Goal: Task Accomplishment & Management: Manage account settings

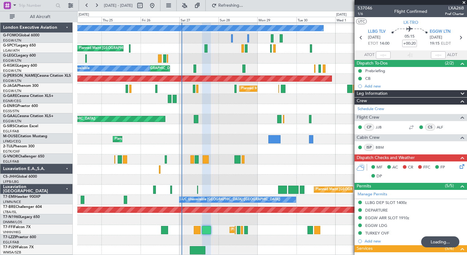
scroll to position [141, 0]
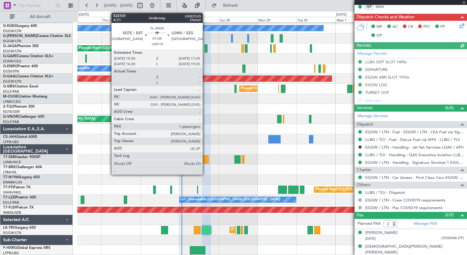
click at [206, 49] on div at bounding box center [206, 48] width 3 height 8
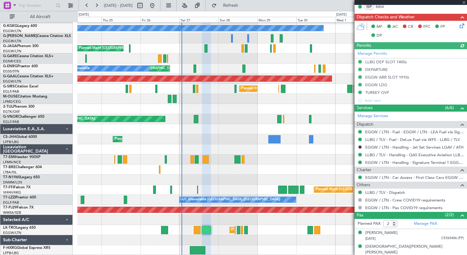
type input "+00:10"
type input "1"
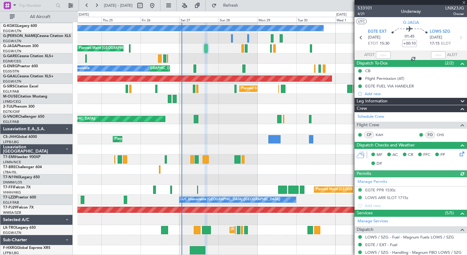
scroll to position [84, 0]
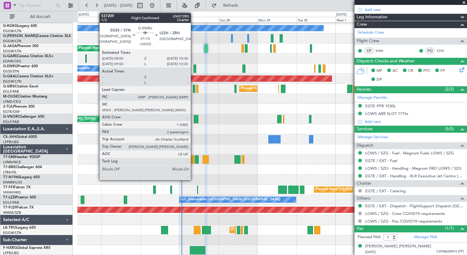
click at [194, 66] on div at bounding box center [195, 69] width 3 height 8
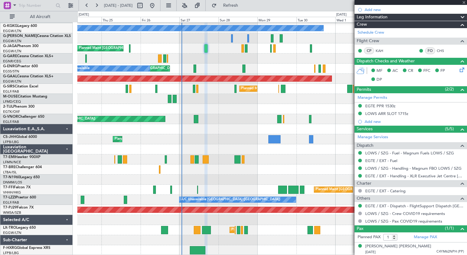
type input "+00:05"
type input "2"
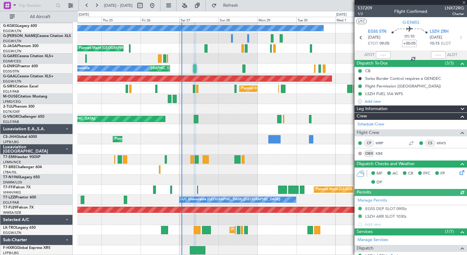
scroll to position [147, 0]
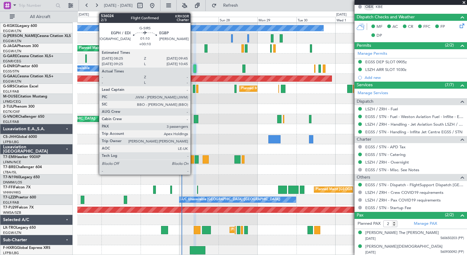
click at [193, 89] on div at bounding box center [194, 89] width 2 height 8
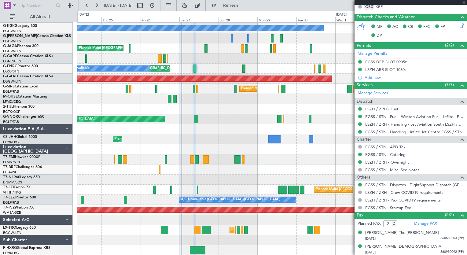
type input "+00:10"
type input "3"
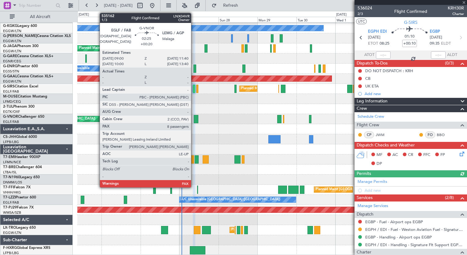
click at [194, 118] on div at bounding box center [196, 119] width 5 height 8
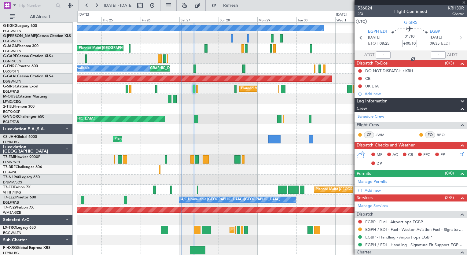
type input "+00:20"
type input "8"
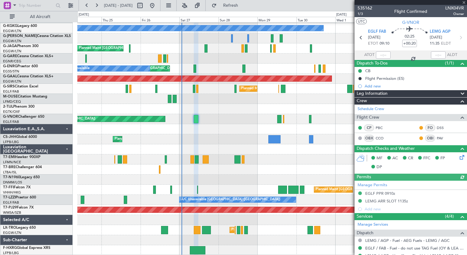
scroll to position [184, 0]
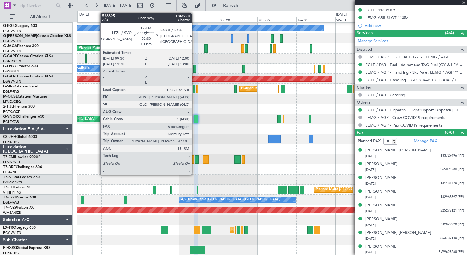
click at [195, 162] on div at bounding box center [197, 159] width 4 height 8
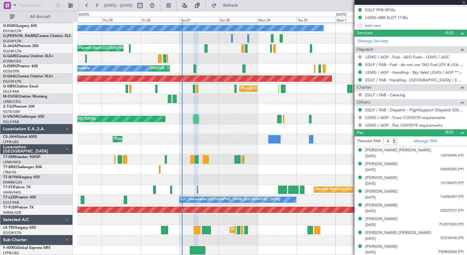
type input "+00:25"
type input "6"
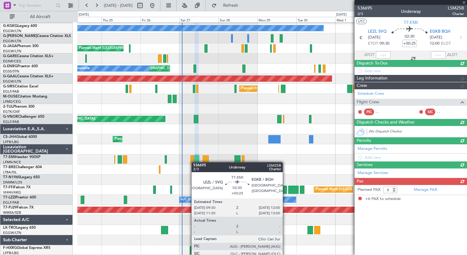
scroll to position [0, 0]
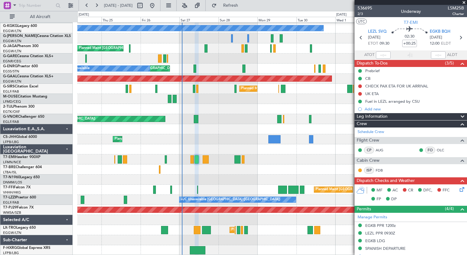
click at [459, 190] on icon at bounding box center [461, 188] width 5 height 5
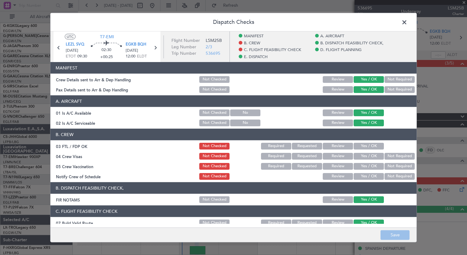
click at [358, 147] on button "Yes / OK" at bounding box center [369, 146] width 30 height 7
click at [389, 160] on div "Not Required" at bounding box center [399, 156] width 31 height 9
click at [390, 158] on button "Not Required" at bounding box center [400, 156] width 30 height 7
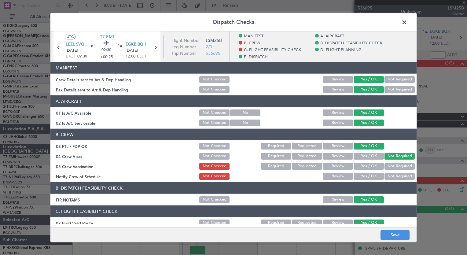
click at [389, 165] on button "Not Required" at bounding box center [400, 166] width 30 height 7
click at [373, 177] on button "Yes / OK" at bounding box center [369, 176] width 30 height 7
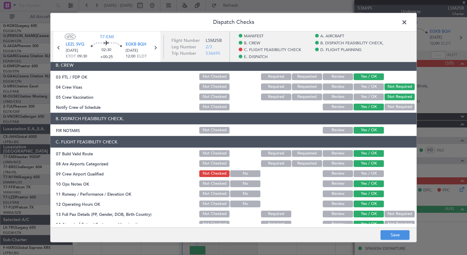
scroll to position [98, 0]
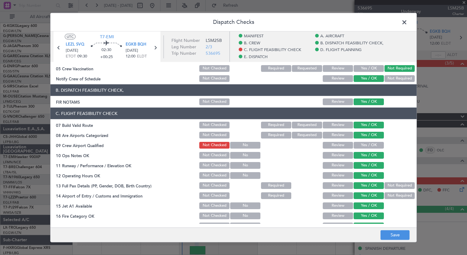
click at [358, 147] on button "Yes / OK" at bounding box center [369, 145] width 30 height 7
click at [395, 232] on button "Save" at bounding box center [395, 235] width 29 height 10
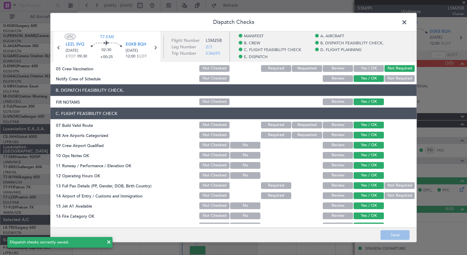
click at [408, 24] on span at bounding box center [408, 24] width 0 height 12
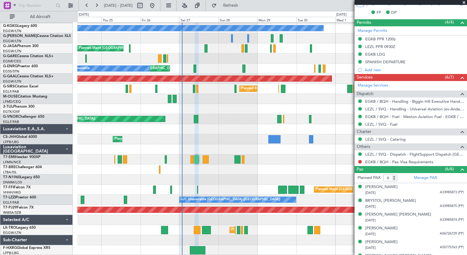
scroll to position [196, 0]
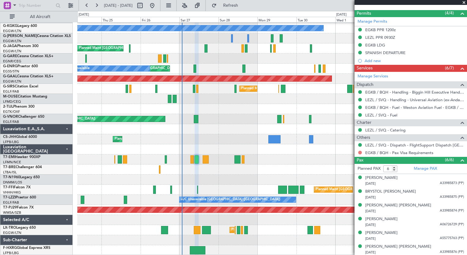
click at [360, 151] on button at bounding box center [361, 153] width 4 height 4
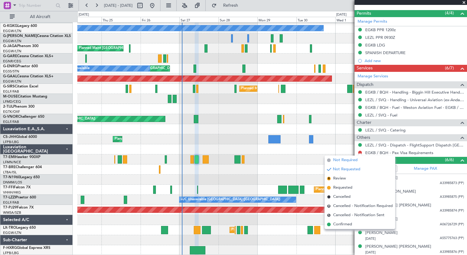
click at [339, 158] on span "Not Required" at bounding box center [345, 160] width 24 height 6
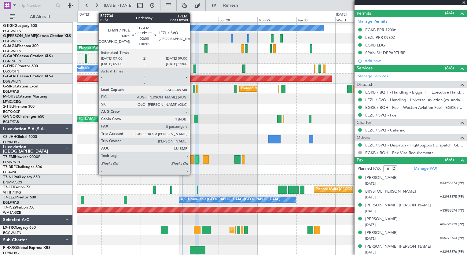
click at [193, 160] on div at bounding box center [192, 159] width 3 height 8
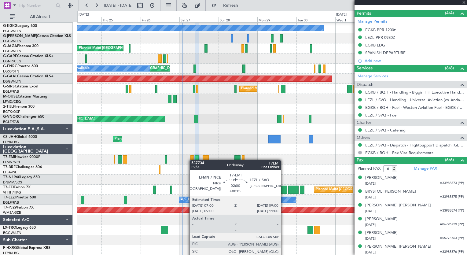
type input "+00:05"
type input "0"
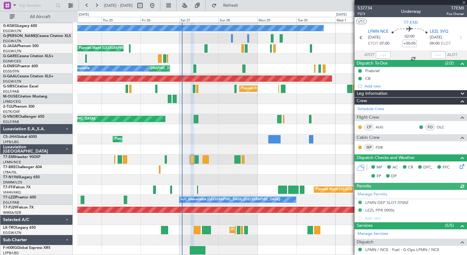
scroll to position [67, 0]
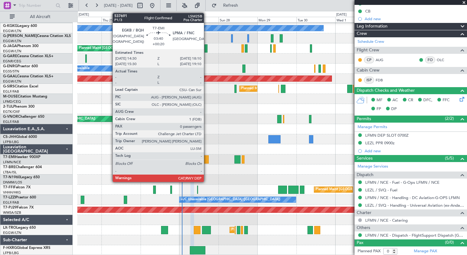
click at [207, 161] on div at bounding box center [206, 159] width 6 height 8
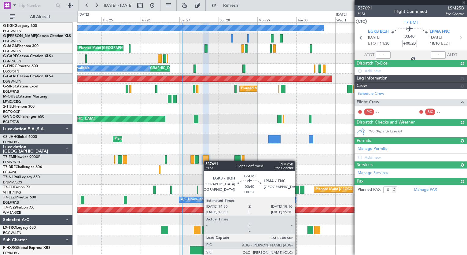
scroll to position [0, 0]
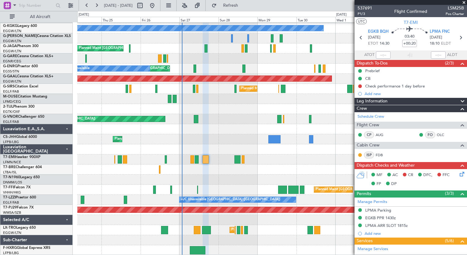
click at [459, 173] on icon at bounding box center [461, 173] width 5 height 5
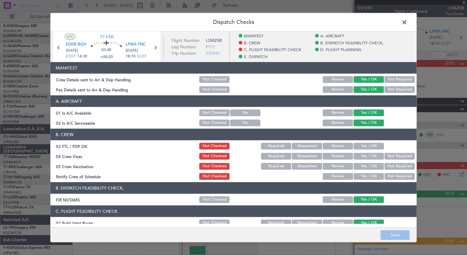
click at [366, 149] on button "Yes / OK" at bounding box center [369, 146] width 30 height 7
click at [393, 158] on button "Not Required" at bounding box center [400, 156] width 30 height 7
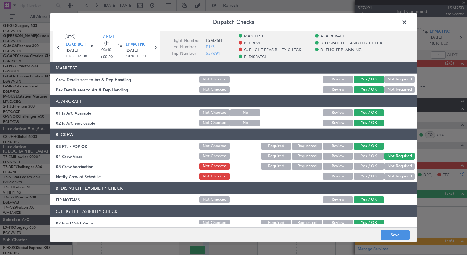
click at [394, 163] on button "Not Required" at bounding box center [400, 166] width 30 height 7
click at [372, 174] on button "Yes / OK" at bounding box center [369, 176] width 30 height 7
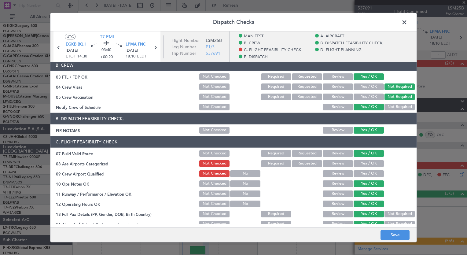
scroll to position [90, 0]
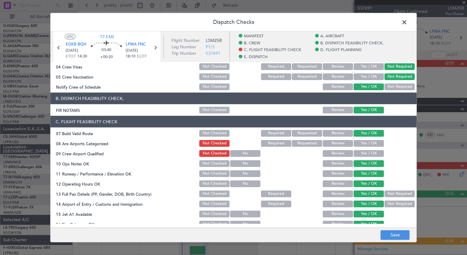
click at [359, 144] on button "Yes / OK" at bounding box center [369, 143] width 30 height 7
click at [358, 149] on div "Yes / OK" at bounding box center [368, 153] width 31 height 9
click at [357, 154] on button "Yes / OK" at bounding box center [369, 153] width 30 height 7
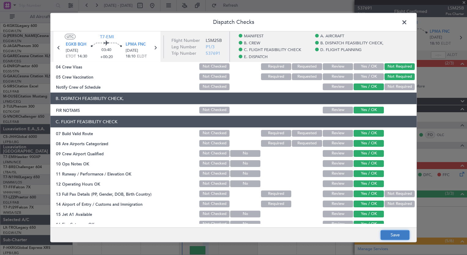
click at [397, 231] on button "Save" at bounding box center [395, 235] width 29 height 10
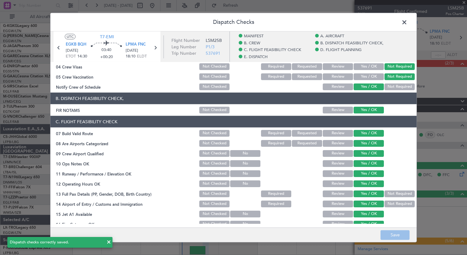
click at [408, 21] on span at bounding box center [408, 24] width 0 height 12
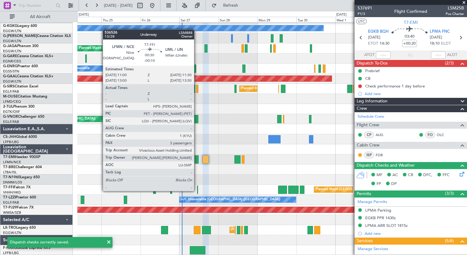
click at [197, 191] on div at bounding box center [197, 190] width 1 height 8
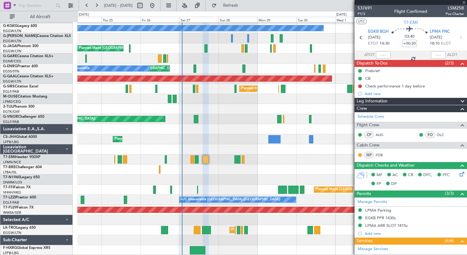
type input "-00:10"
type input "5"
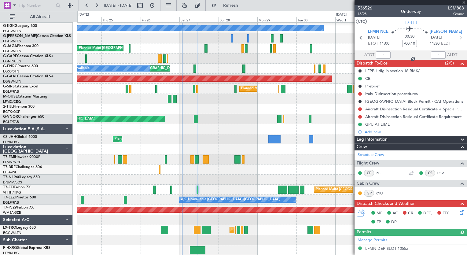
click at [459, 211] on icon at bounding box center [461, 211] width 5 height 5
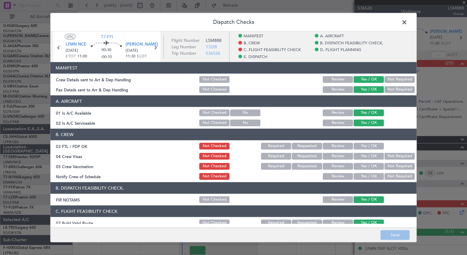
click at [372, 151] on section "B. CREW 03 FTL / FDP OK Not Checked Required Requested Review Yes / OK 04 Crew …" at bounding box center [233, 155] width 367 height 52
click at [369, 146] on button "Yes / OK" at bounding box center [369, 146] width 30 height 7
click at [385, 159] on button "Not Required" at bounding box center [400, 156] width 30 height 7
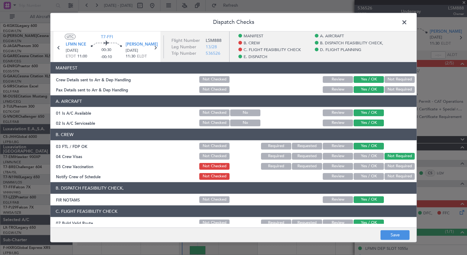
click at [386, 166] on button "Not Required" at bounding box center [400, 166] width 30 height 7
click at [375, 174] on button "Yes / OK" at bounding box center [369, 176] width 30 height 7
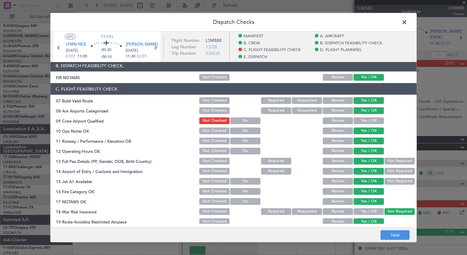
scroll to position [131, 0]
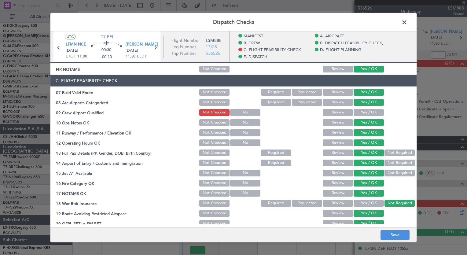
click at [360, 115] on button "Yes / OK" at bounding box center [369, 112] width 30 height 7
click at [402, 238] on button "Save" at bounding box center [395, 235] width 29 height 10
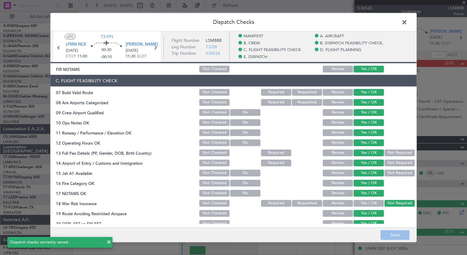
click at [408, 23] on span at bounding box center [408, 24] width 0 height 12
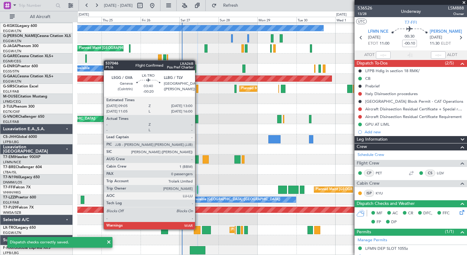
click at [198, 229] on div at bounding box center [197, 230] width 6 height 8
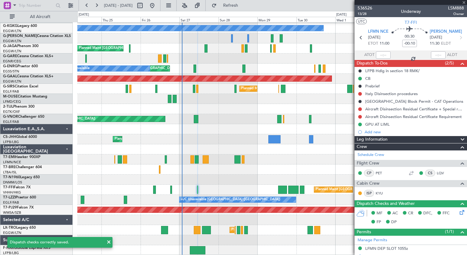
type input "-00:20"
type input "0"
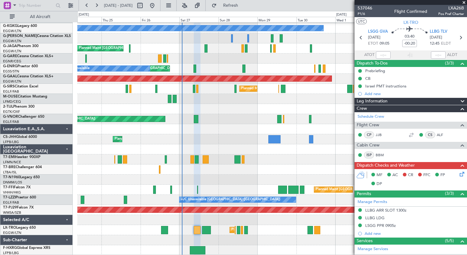
click at [459, 173] on icon at bounding box center [461, 173] width 5 height 5
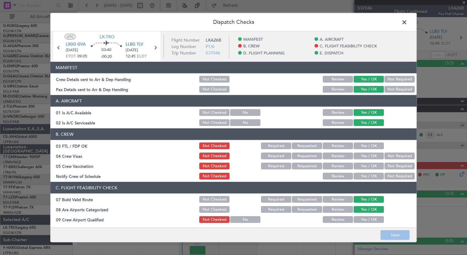
click at [362, 146] on button "Yes / OK" at bounding box center [369, 146] width 30 height 7
click at [389, 157] on button "Not Required" at bounding box center [400, 156] width 30 height 7
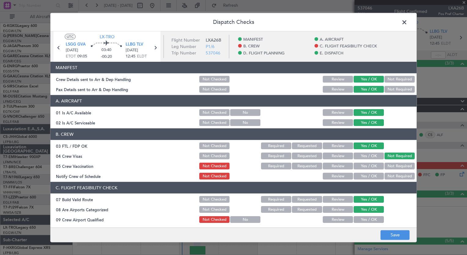
click at [389, 165] on button "Not Required" at bounding box center [400, 166] width 30 height 7
click at [372, 175] on button "Yes / OK" at bounding box center [369, 176] width 30 height 7
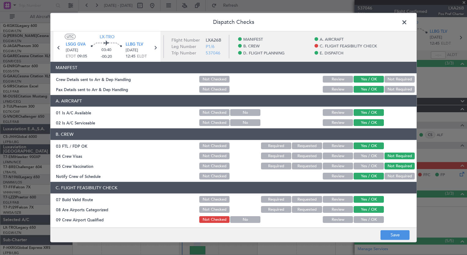
click at [366, 216] on button "Yes / OK" at bounding box center [369, 219] width 30 height 7
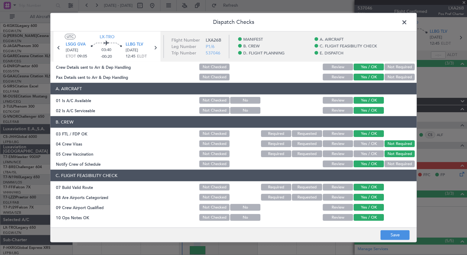
scroll to position [73, 0]
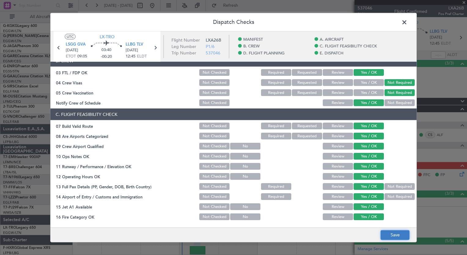
click at [389, 236] on button "Save" at bounding box center [395, 235] width 29 height 10
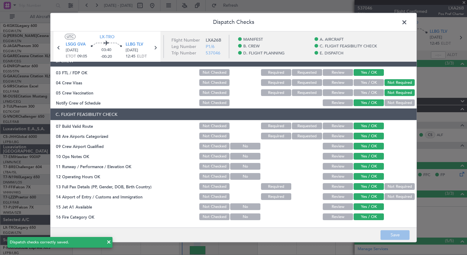
click at [408, 19] on span at bounding box center [408, 24] width 0 height 12
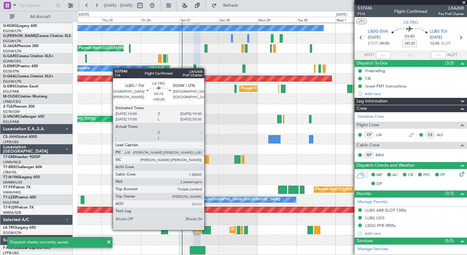
click at [207, 229] on div at bounding box center [206, 230] width 9 height 8
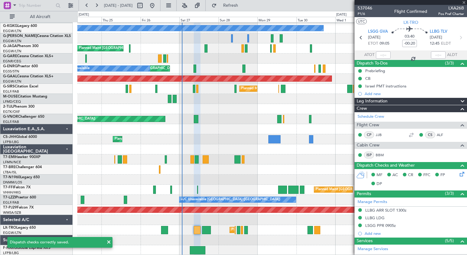
type input "+00:20"
type input "2"
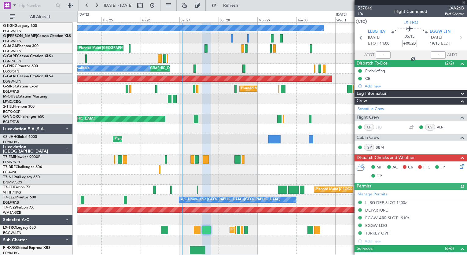
click at [459, 166] on icon at bounding box center [461, 165] width 5 height 5
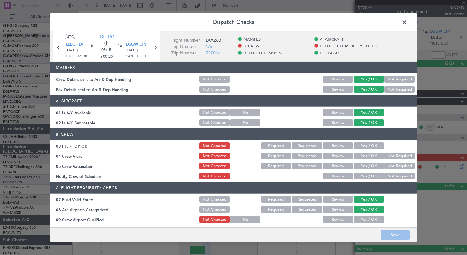
click at [355, 146] on button "Yes / OK" at bounding box center [369, 146] width 30 height 7
click at [385, 156] on button "Not Required" at bounding box center [400, 156] width 30 height 7
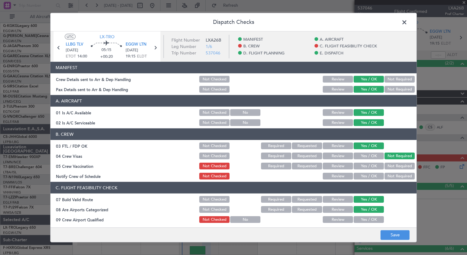
click at [386, 167] on button "Not Required" at bounding box center [400, 166] width 30 height 7
click at [372, 179] on div "Yes / OK" at bounding box center [368, 176] width 31 height 9
click at [372, 177] on button "Yes / OK" at bounding box center [369, 176] width 30 height 7
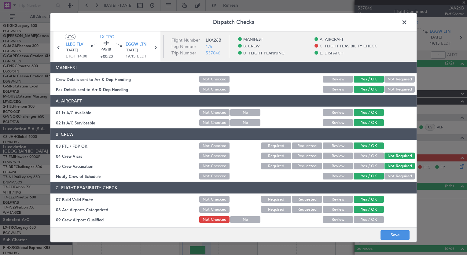
click at [371, 217] on button "Yes / OK" at bounding box center [369, 219] width 30 height 7
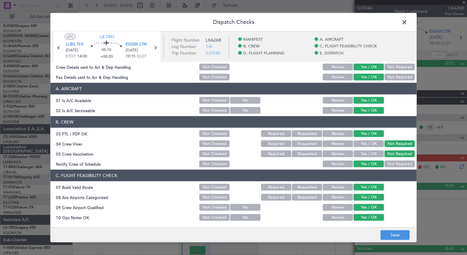
scroll to position [53, 0]
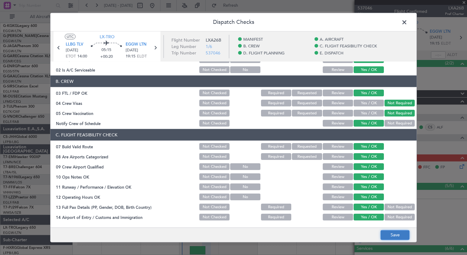
click at [389, 233] on button "Save" at bounding box center [395, 235] width 29 height 10
click at [408, 21] on span at bounding box center [408, 24] width 0 height 12
